Goal: Information Seeking & Learning: Understand process/instructions

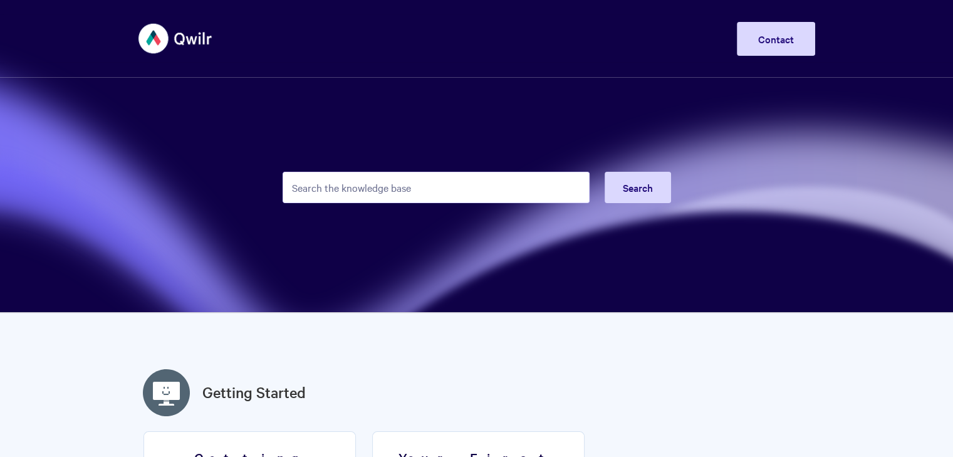
click at [414, 192] on input "Search the knowledge base" at bounding box center [436, 187] width 307 height 31
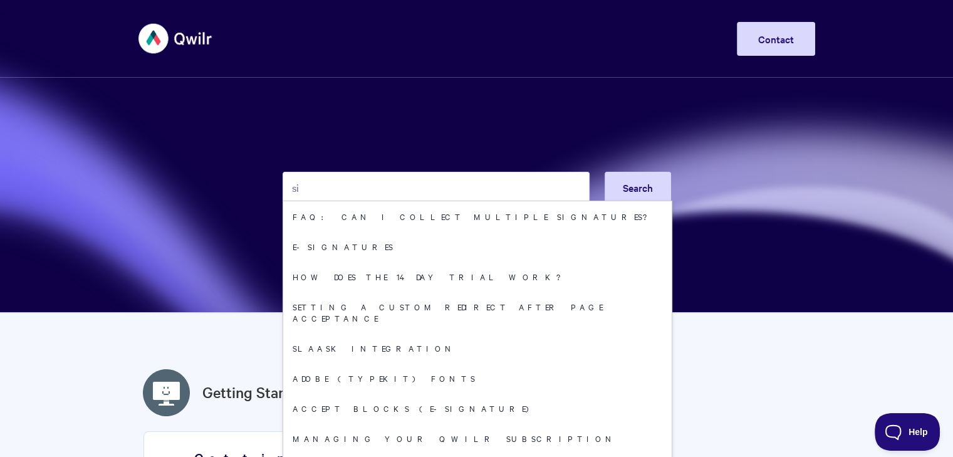
type input "s"
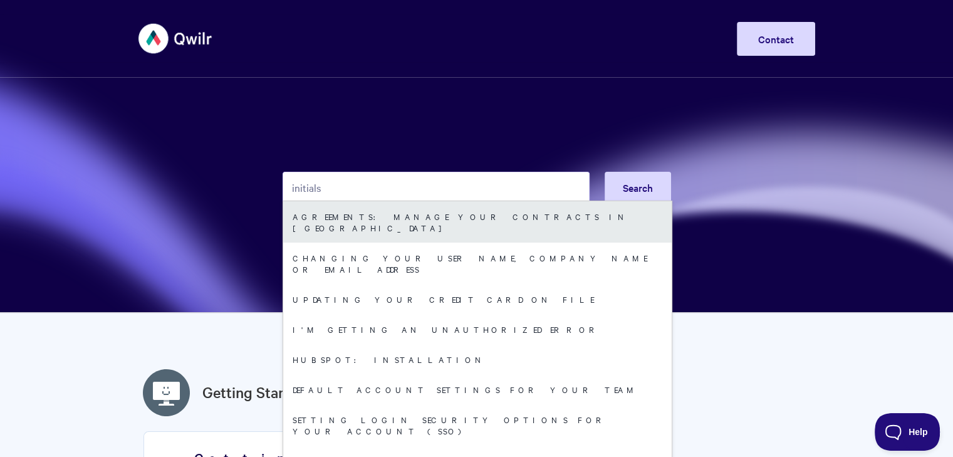
type input "initials"
click at [370, 221] on link "Agreements: Manage your Contracts in [GEOGRAPHIC_DATA]" at bounding box center [477, 221] width 389 height 41
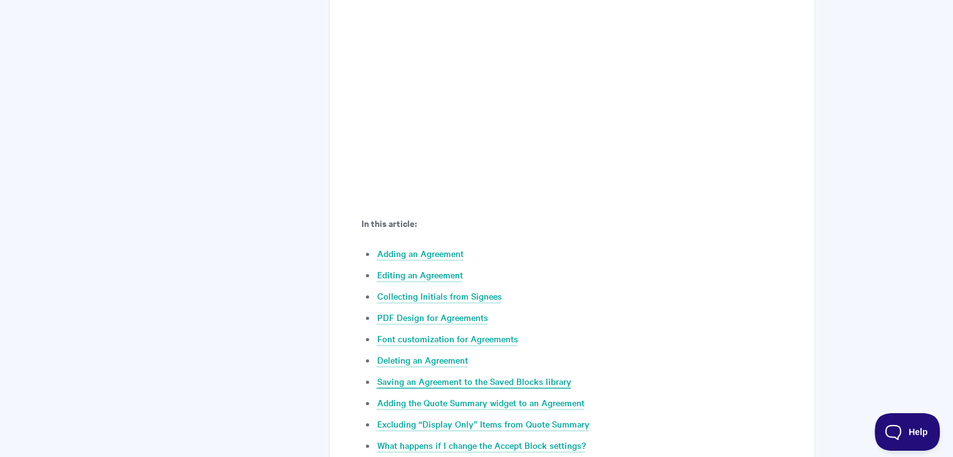
scroll to position [564, 0]
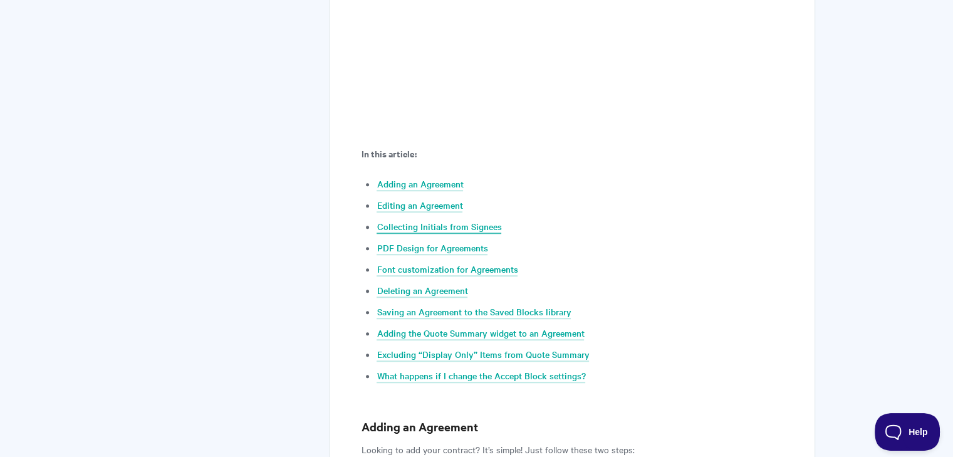
click at [422, 228] on link "Collecting Initials from Signees" at bounding box center [439, 227] width 125 height 14
